Goal: Transaction & Acquisition: Purchase product/service

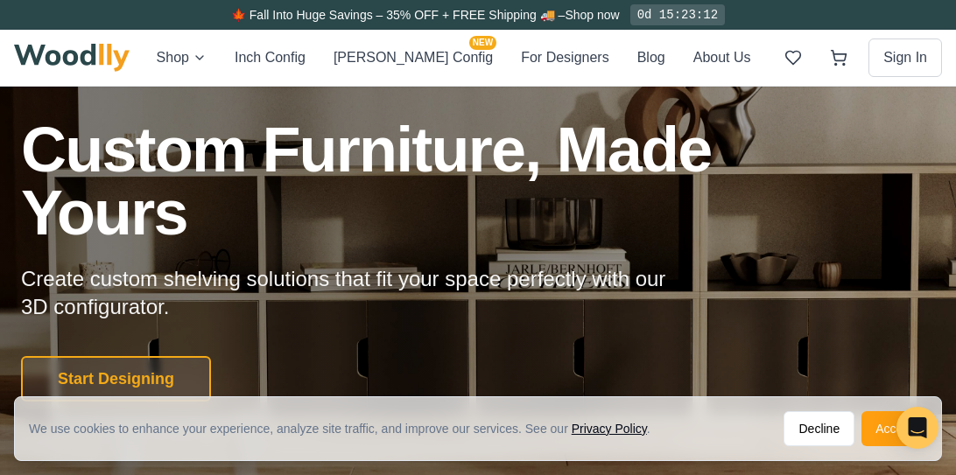
scroll to position [82, 0]
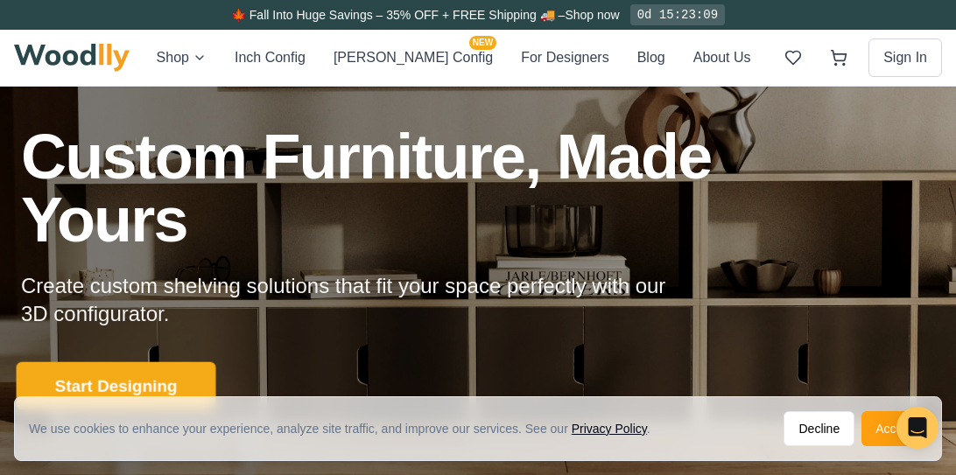
click at [140, 382] on button "Start Designing" at bounding box center [117, 386] width 200 height 48
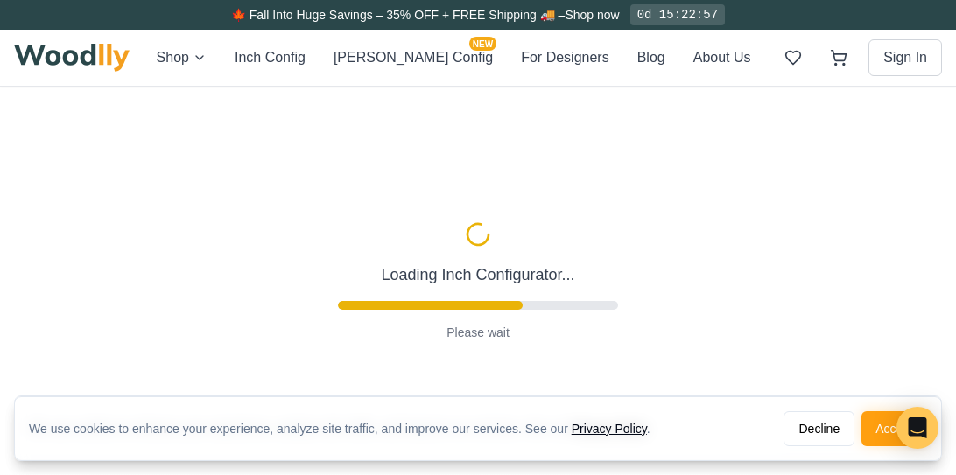
scroll to position [9, 0]
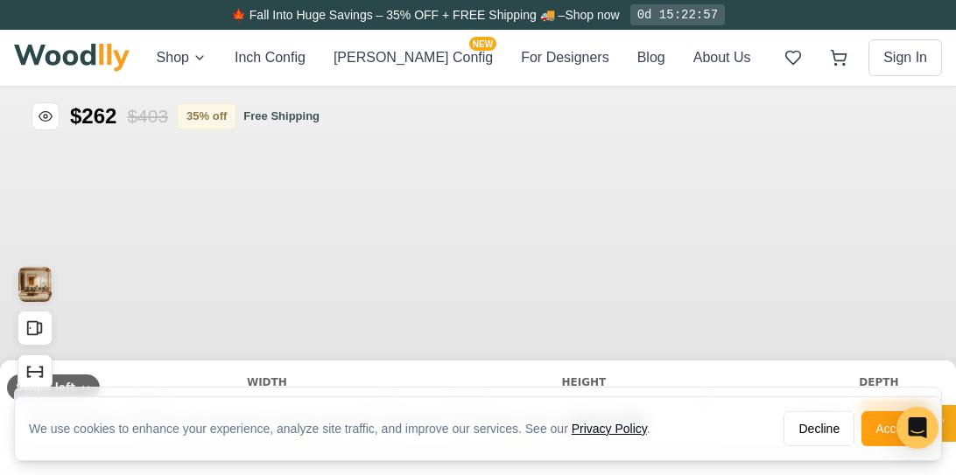
type input "56"
type input "2"
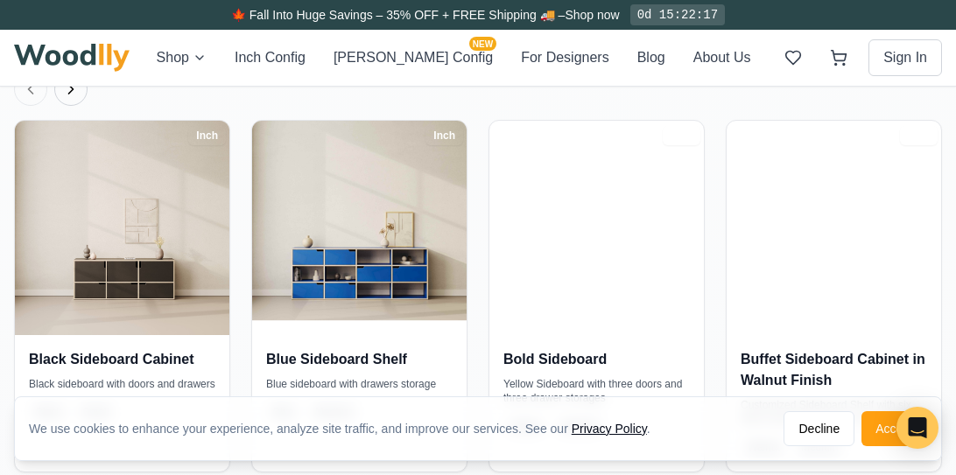
scroll to position [2688, 0]
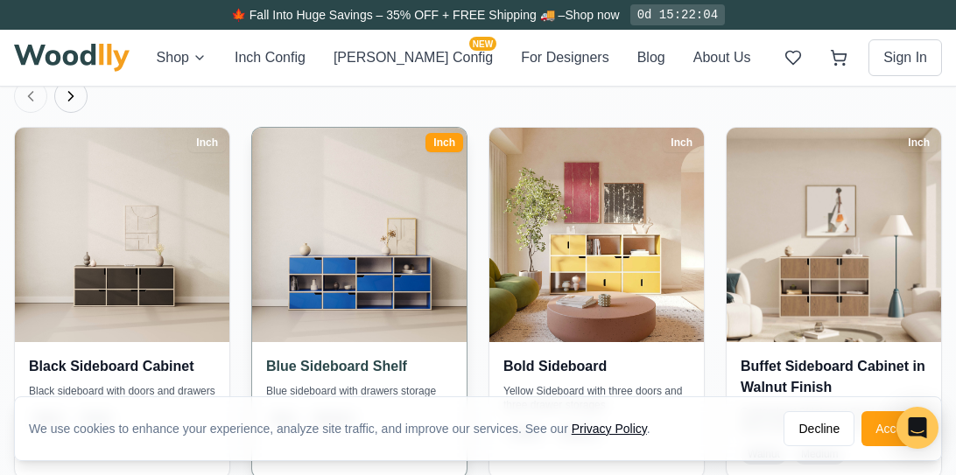
click at [342, 365] on h4 "Blue Sideboard Shelf" at bounding box center [359, 366] width 186 height 21
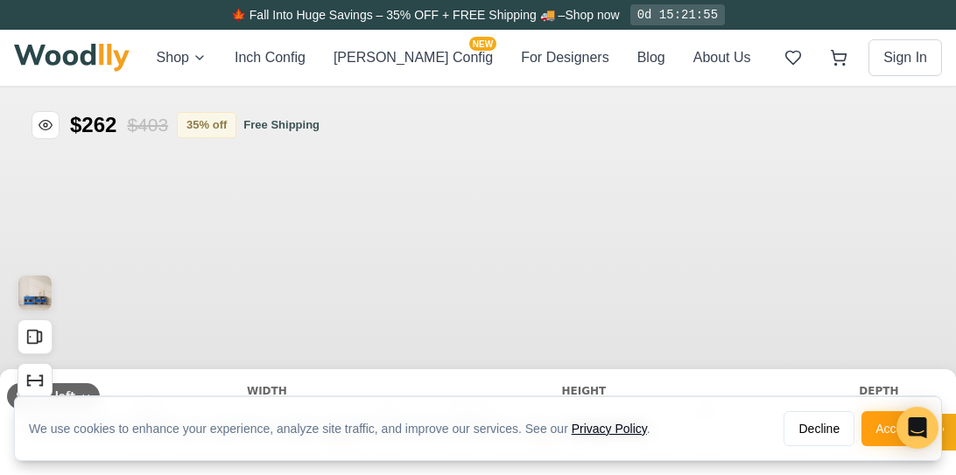
type input "67"
type input "3"
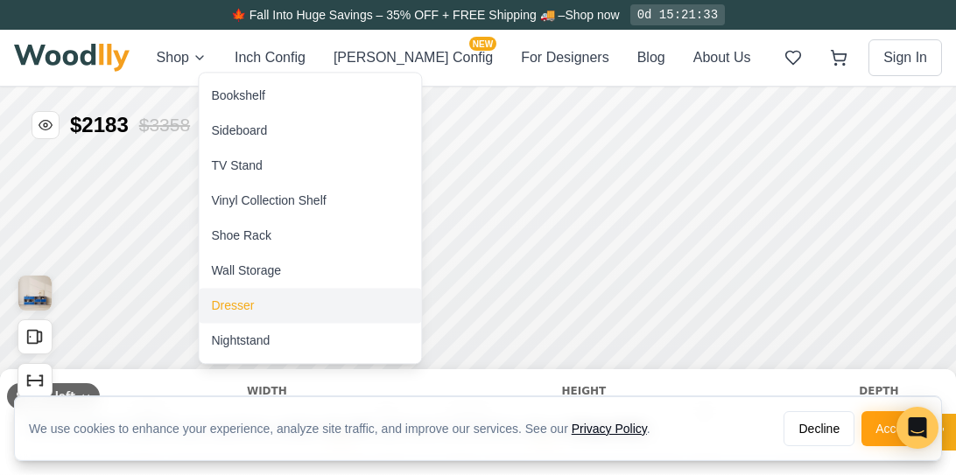
click at [243, 308] on div "Dresser" at bounding box center [232, 306] width 43 height 18
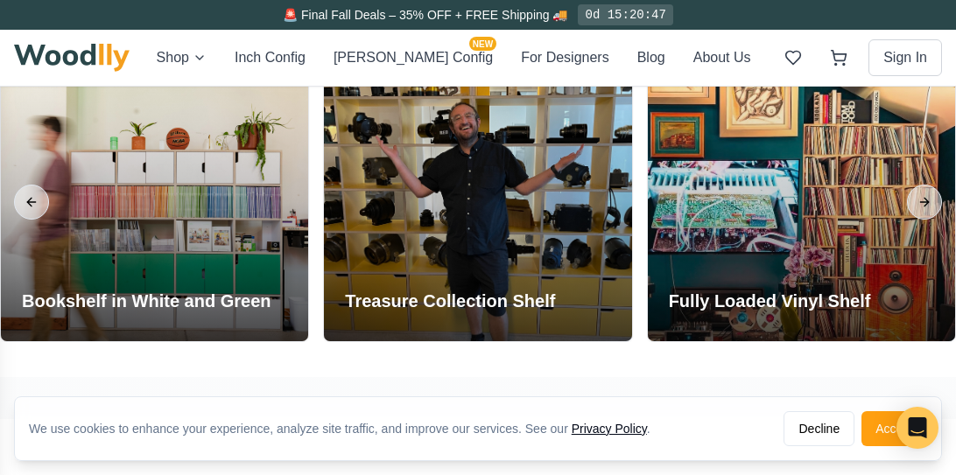
scroll to position [2454, 0]
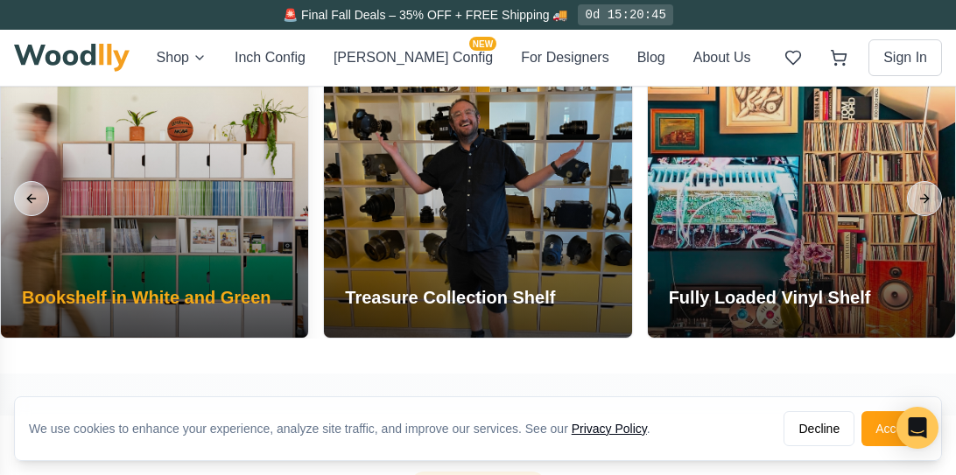
click at [115, 272] on div "Bookshelf in White and Green" at bounding box center [146, 301] width 291 height 74
click at [185, 204] on div at bounding box center [154, 199] width 307 height 278
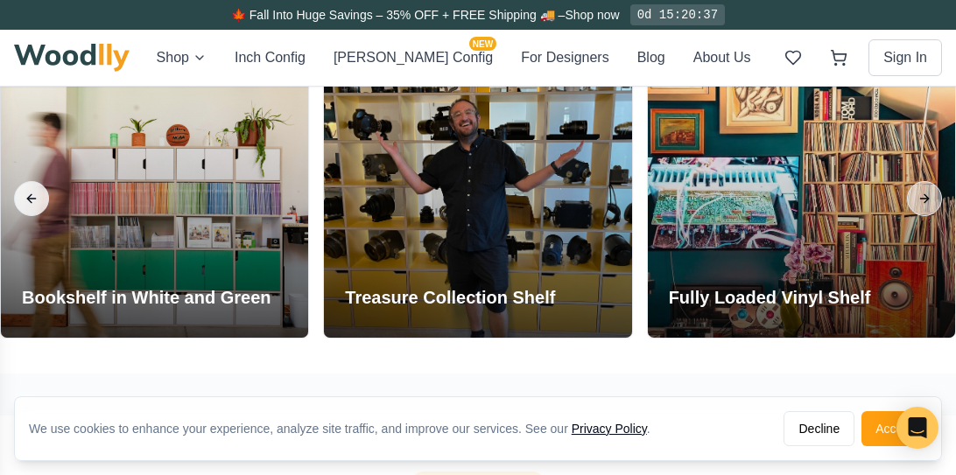
click at [31, 195] on button "Previous slide" at bounding box center [31, 198] width 35 height 35
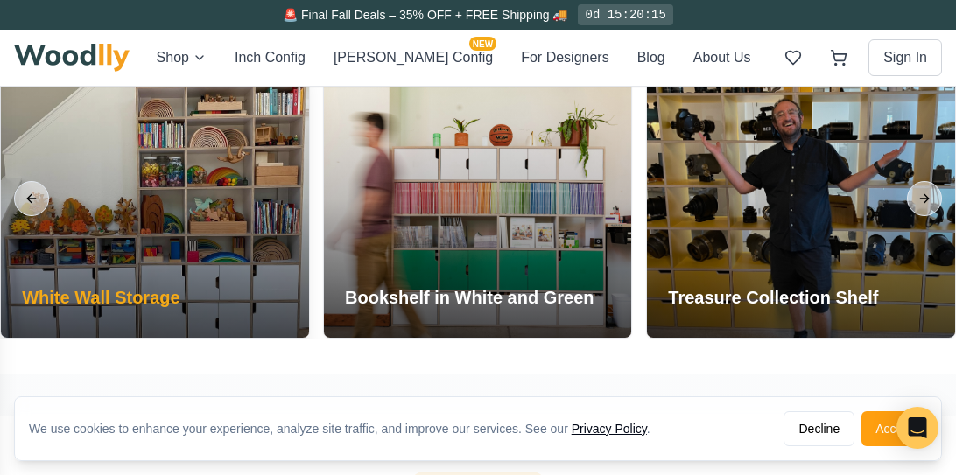
click at [188, 291] on div "White Wall Storage" at bounding box center [101, 301] width 200 height 74
click at [208, 205] on div at bounding box center [154, 199] width 307 height 278
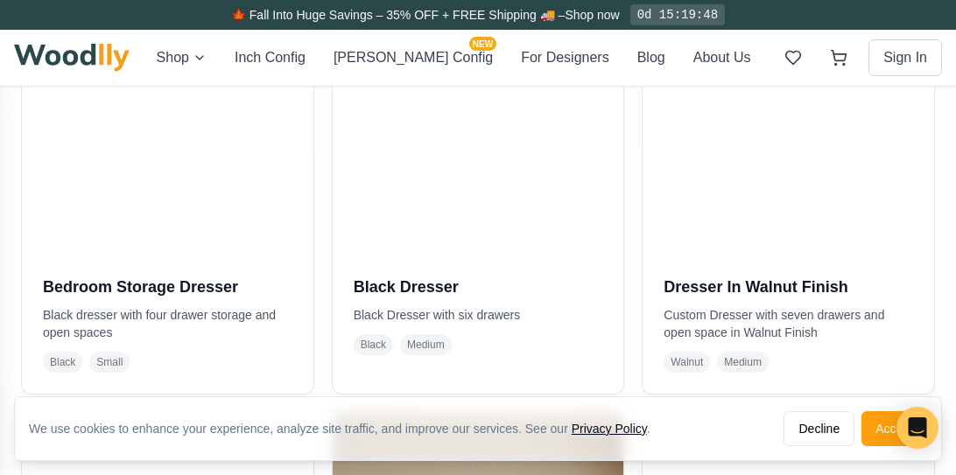
scroll to position [515, 0]
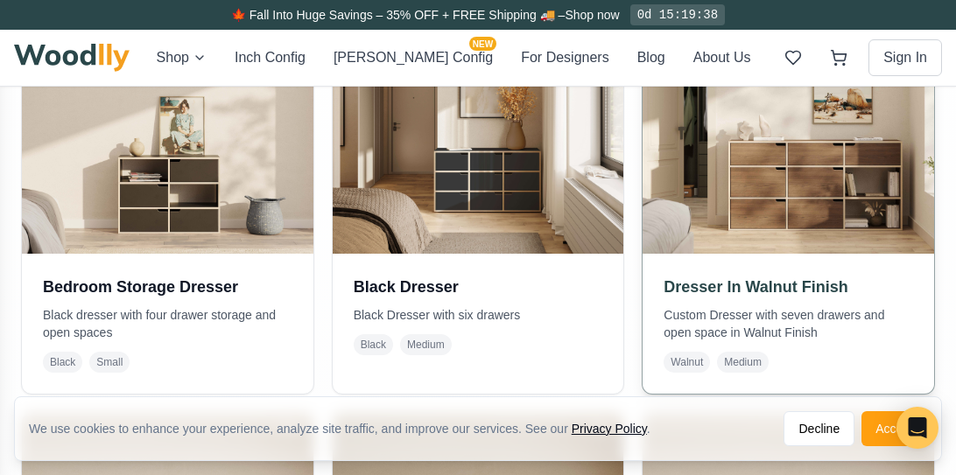
click at [738, 300] on div "Dresser In Walnut Finish Custom Dresser with seven drawers and open space in Wa…" at bounding box center [787, 324] width 291 height 140
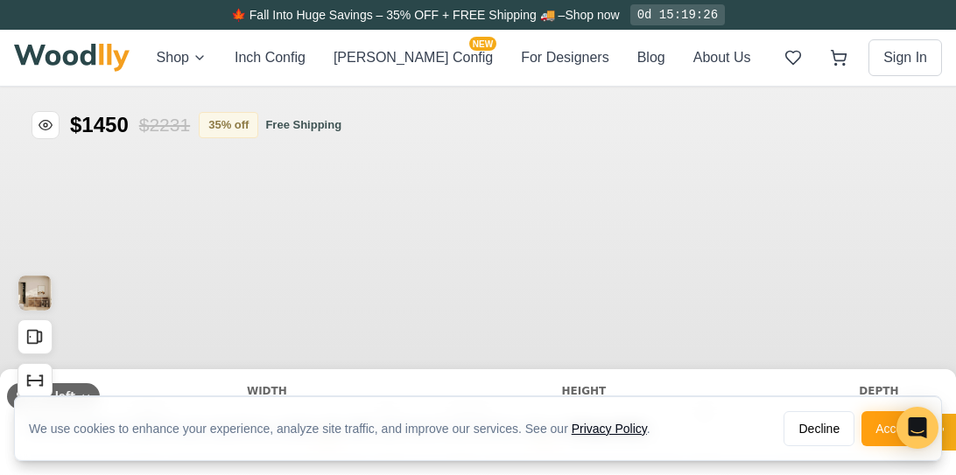
type input "63"
type input "3"
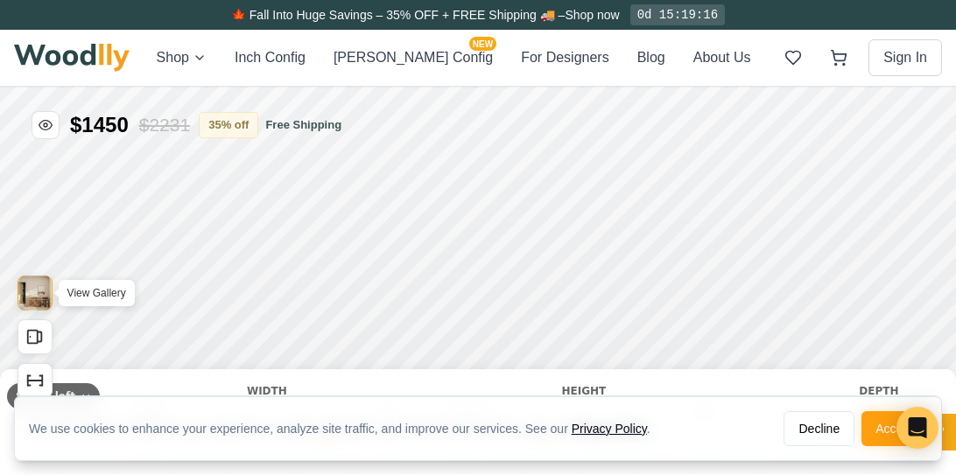
click at [40, 287] on img "View Gallery" at bounding box center [34, 293] width 33 height 35
